Goal: Task Accomplishment & Management: Manage account settings

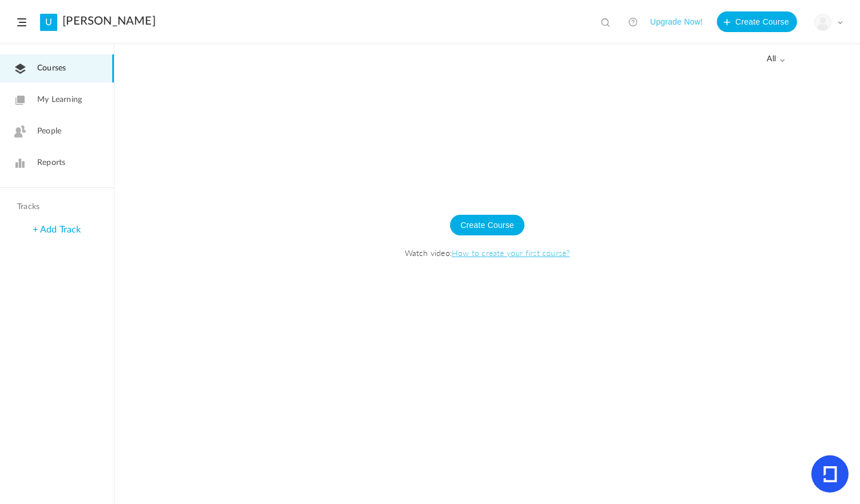
click at [99, 19] on link "[PERSON_NAME]" at bounding box center [108, 21] width 93 height 14
click at [48, 19] on link "U" at bounding box center [48, 22] width 17 height 17
click at [20, 23] on span at bounding box center [21, 22] width 9 height 8
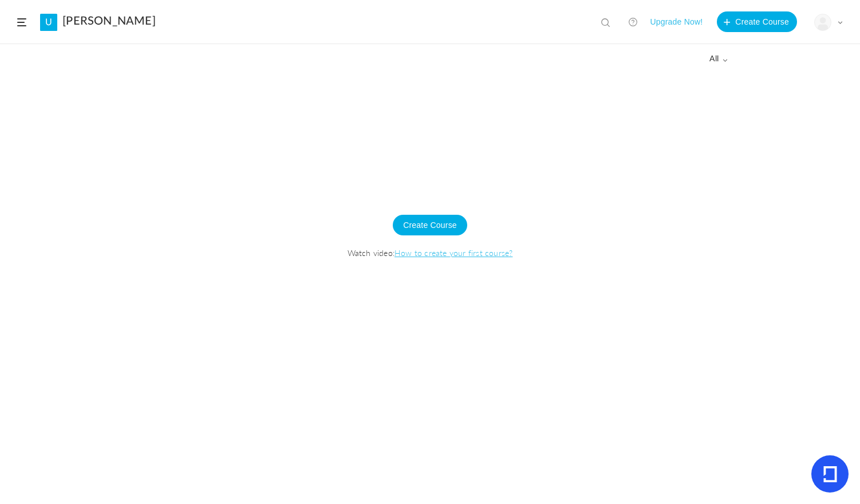
click at [98, 23] on link "[PERSON_NAME]" at bounding box center [108, 21] width 93 height 14
click at [838, 19] on span at bounding box center [840, 22] width 6 height 6
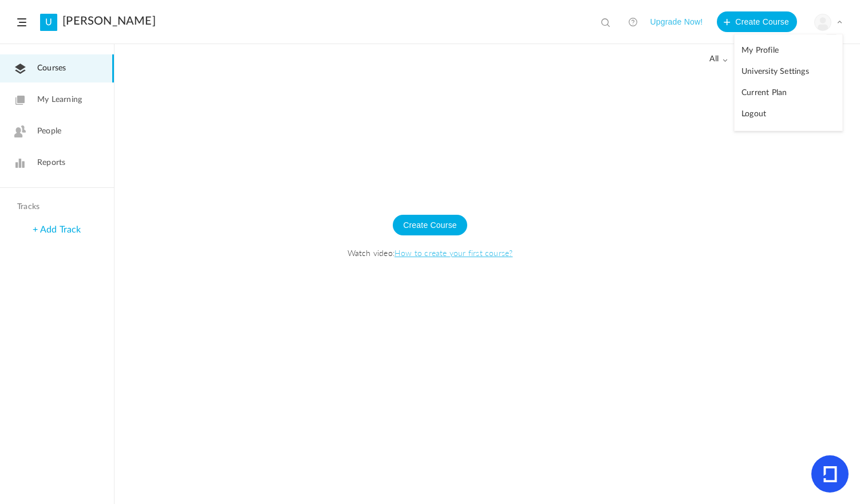
click at [772, 42] on link "My Profile" at bounding box center [789, 50] width 108 height 21
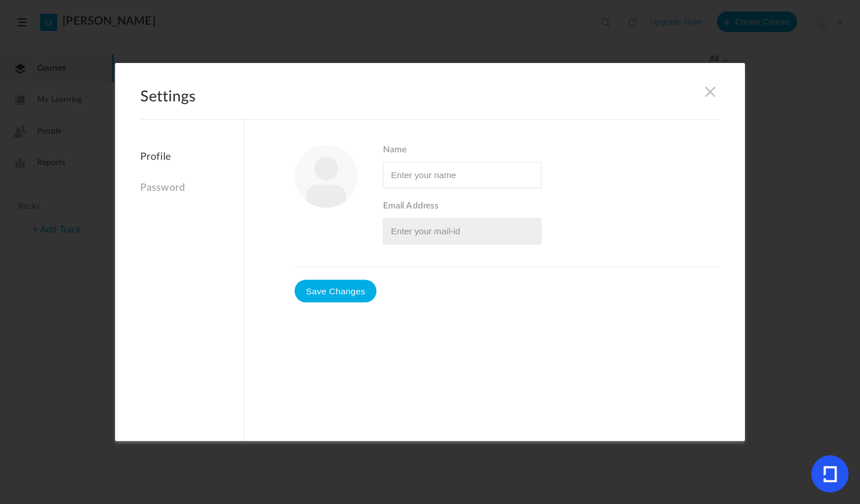
type input "[PERSON_NAME]"
type input "[EMAIL_ADDRESS][DOMAIN_NAME]"
click at [351, 294] on button "Save Changes" at bounding box center [336, 290] width 82 height 23
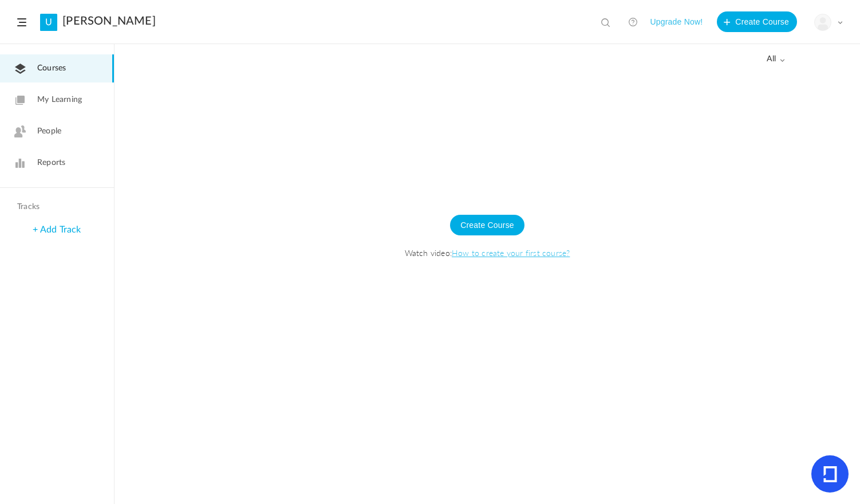
click at [841, 22] on span at bounding box center [840, 22] width 6 height 6
click at [791, 68] on link "University Settings" at bounding box center [789, 71] width 108 height 21
